Goal: Task Accomplishment & Management: Manage account settings

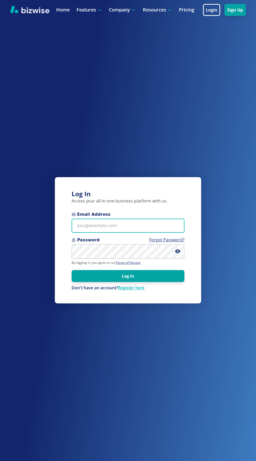
click at [87, 233] on input "Email Address" at bounding box center [128, 226] width 113 height 14
type input "[EMAIL_ADDRESS][DOMAIN_NAME]"
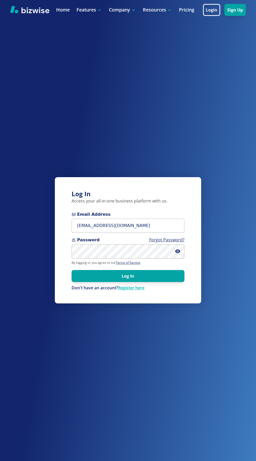
click at [72, 270] on button "Log In" at bounding box center [128, 276] width 113 height 12
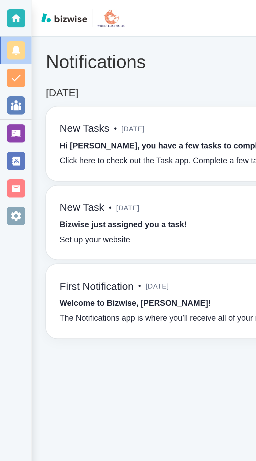
click at [10, 16] on div at bounding box center [7, 8] width 14 height 17
click at [7, 101] on div at bounding box center [7, 98] width 8 height 8
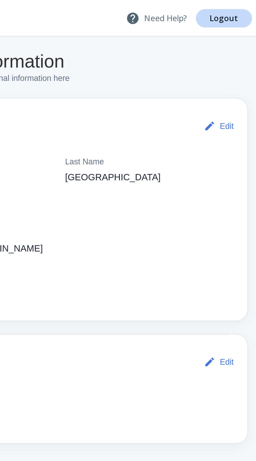
click at [210, 9] on p "Need Help?" at bounding box center [208, 8] width 28 height 6
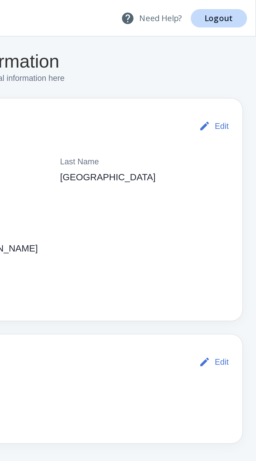
click at [212, 9] on p "Need Help?" at bounding box center [208, 8] width 28 height 6
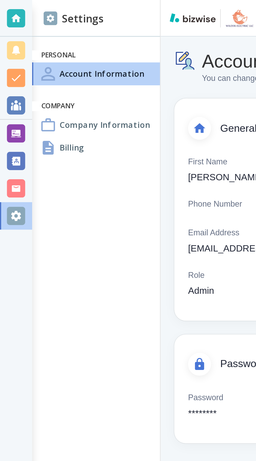
click at [7, 9] on div at bounding box center [7, 8] width 8 height 8
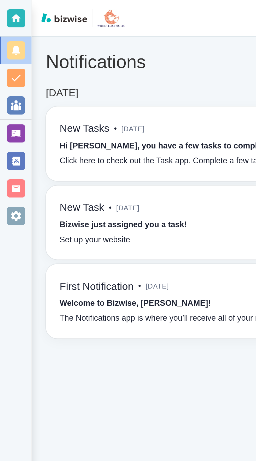
click at [7, 87] on div at bounding box center [7, 86] width 8 height 8
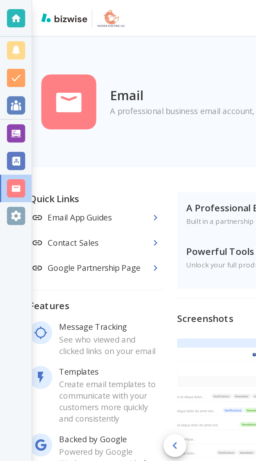
click at [7, 74] on div at bounding box center [7, 73] width 8 height 8
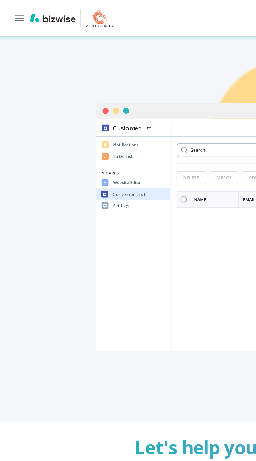
click at [8, 9] on icon "button" at bounding box center [8, 8] width 5 height 5
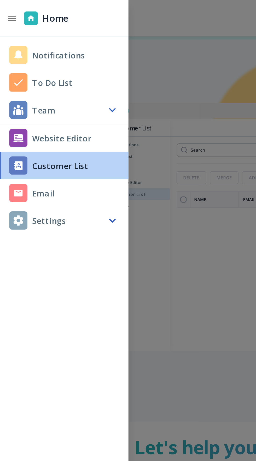
click at [5, 8] on icon "button" at bounding box center [6, 8] width 4 height 2
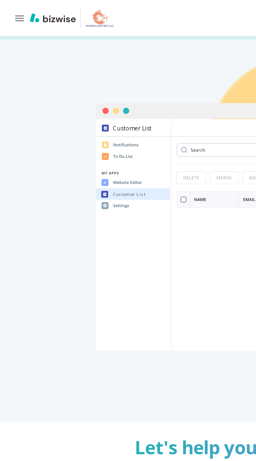
click at [8, 11] on button "button" at bounding box center [8, 8] width 9 height 9
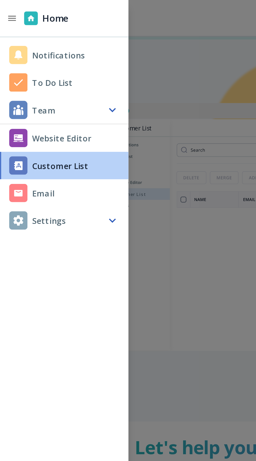
click at [24, 65] on h4 "Website Editor" at bounding box center [28, 62] width 27 height 5
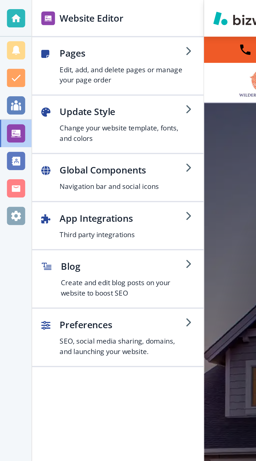
click at [8, 47] on div at bounding box center [7, 48] width 8 height 8
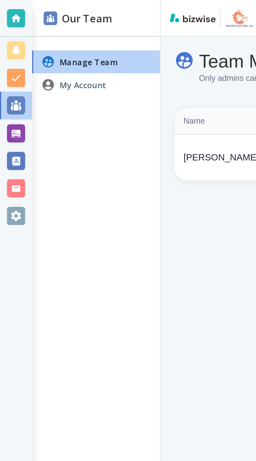
click at [8, 34] on div at bounding box center [7, 35] width 8 height 8
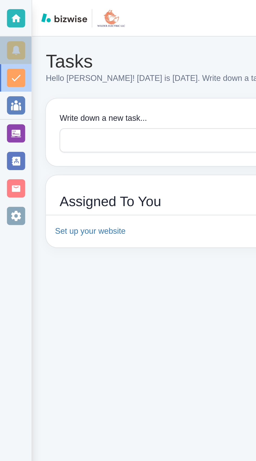
click at [8, 24] on div at bounding box center [7, 23] width 8 height 8
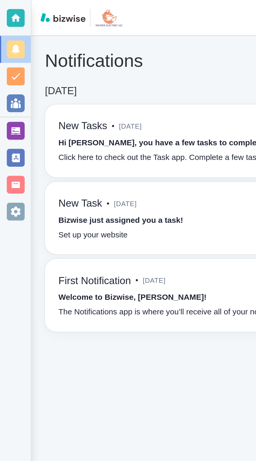
click at [7, 99] on div at bounding box center [7, 98] width 8 height 8
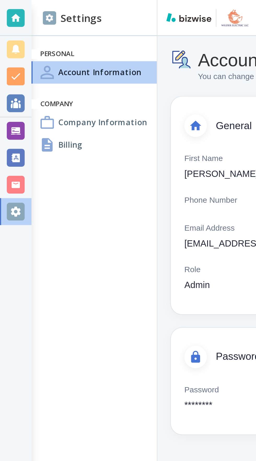
click at [31, 69] on h4 "Billing" at bounding box center [32, 66] width 11 height 5
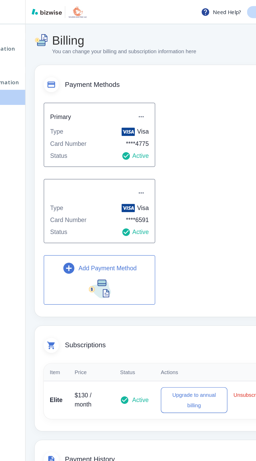
click at [113, 90] on div "Type Visa" at bounding box center [124, 91] width 68 height 6
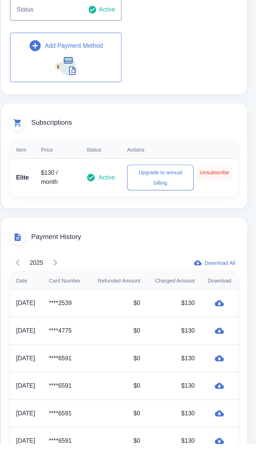
click at [235, 275] on button "Unsubscribe" at bounding box center [227, 273] width 25 height 10
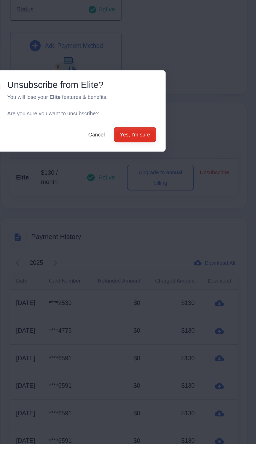
click at [172, 252] on button "Yes, I'm sure" at bounding box center [171, 247] width 29 height 10
